Goal: Check status: Check status

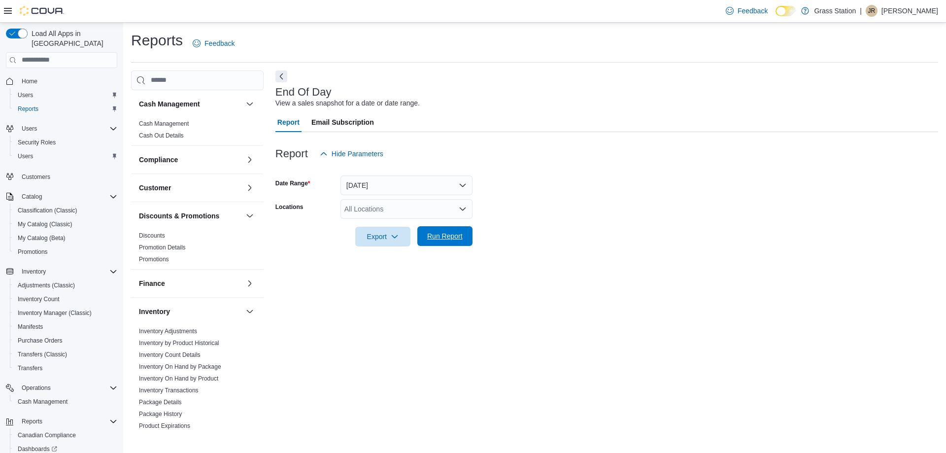
click at [443, 227] on span "Run Report" at bounding box center [444, 236] width 43 height 20
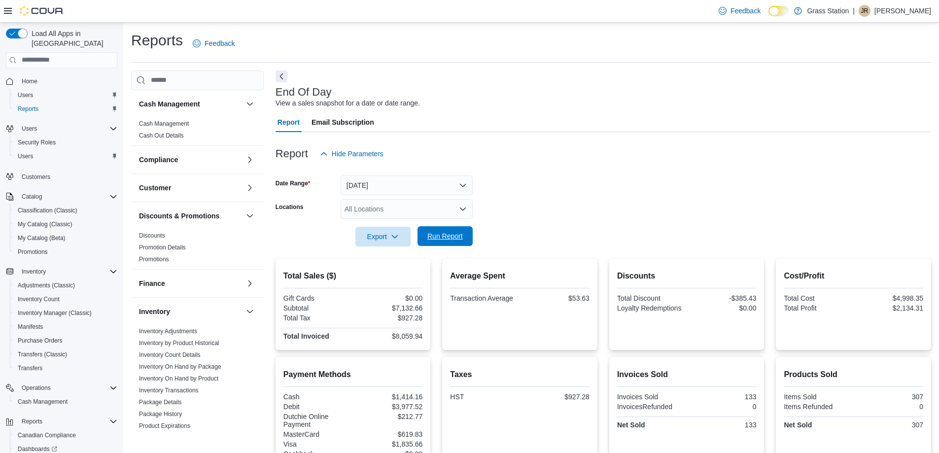
click at [459, 231] on span "Run Report" at bounding box center [444, 236] width 43 height 20
click at [441, 240] on span "Run Report" at bounding box center [444, 236] width 35 height 10
click at [435, 232] on span "Run Report" at bounding box center [444, 236] width 35 height 10
click at [449, 232] on span "Run Report" at bounding box center [444, 236] width 35 height 10
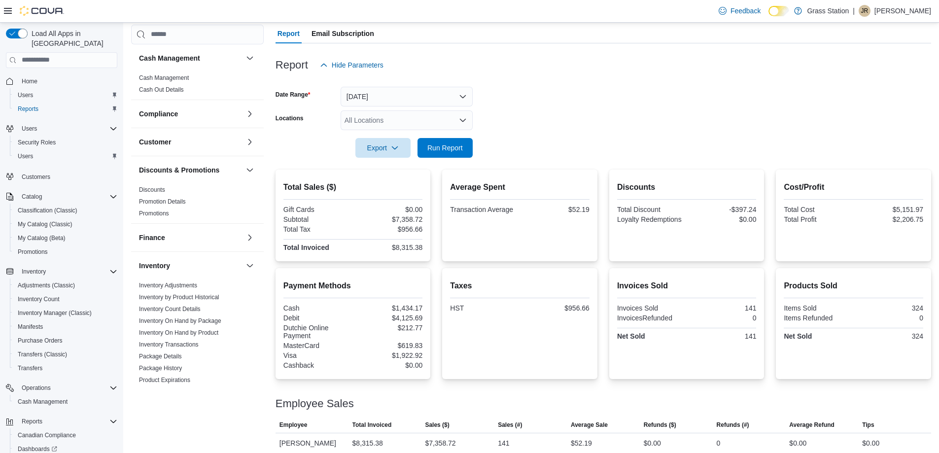
scroll to position [97, 0]
